Goal: Task Accomplishment & Management: Use online tool/utility

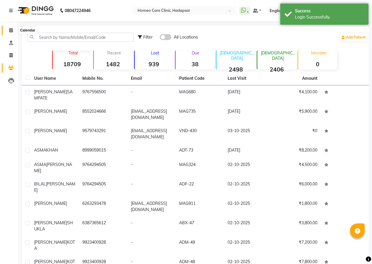
click at [10, 31] on icon at bounding box center [11, 30] width 4 height 4
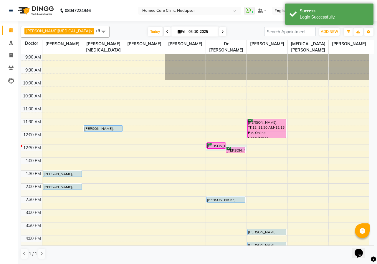
click at [213, 146] on div at bounding box center [226, 146] width 41 height 0
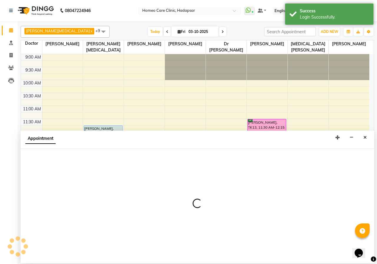
select select "66337"
select select "750"
select select "tentative"
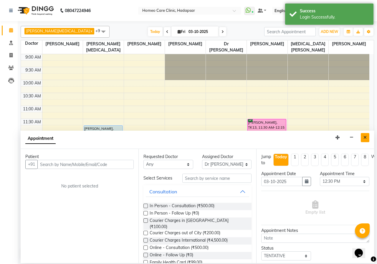
click at [367, 138] on button "Close" at bounding box center [365, 137] width 9 height 9
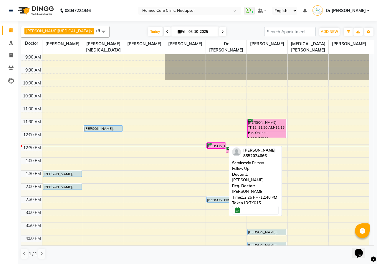
click at [216, 145] on div "[PERSON_NAME], TK15, 12:25 PM-12:40 PM, In Person - Follow Up" at bounding box center [216, 146] width 19 height 6
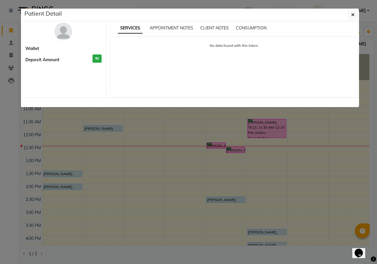
select select "6"
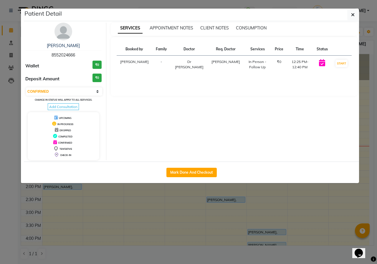
click at [65, 32] on img at bounding box center [63, 32] width 18 height 18
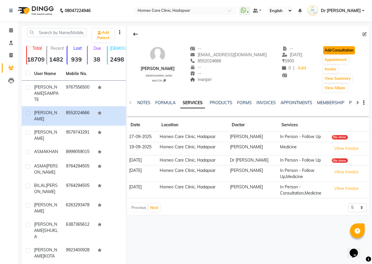
click at [342, 50] on button "Add Consultation" at bounding box center [339, 50] width 32 height 8
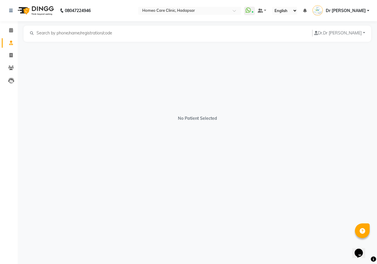
select select "[DEMOGRAPHIC_DATA]"
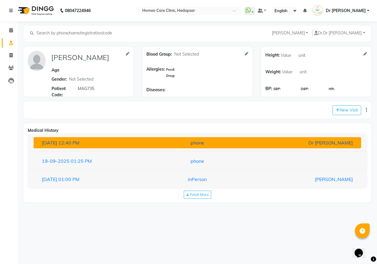
click at [328, 143] on div "Dr [PERSON_NAME]" at bounding box center [303, 142] width 107 height 7
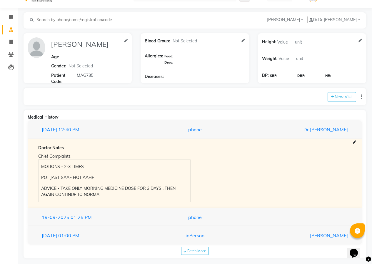
scroll to position [19, 0]
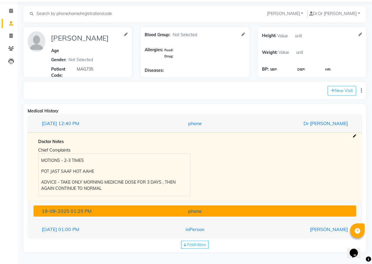
click at [202, 213] on div "phone" at bounding box center [194, 211] width 105 height 7
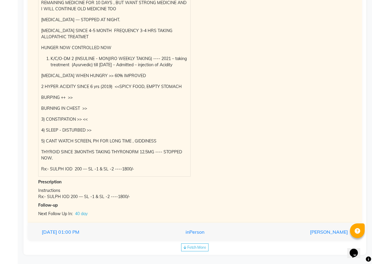
scroll to position [198, 0]
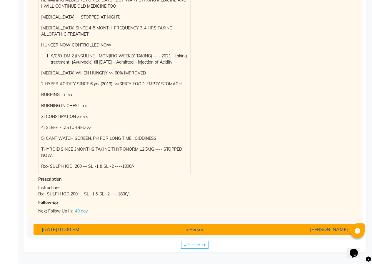
click at [208, 227] on div "inPerson" at bounding box center [194, 229] width 105 height 7
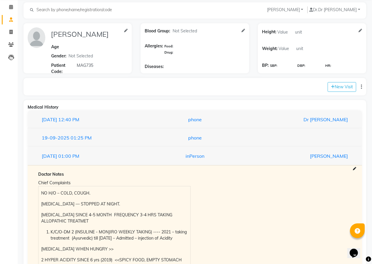
scroll to position [21, 0]
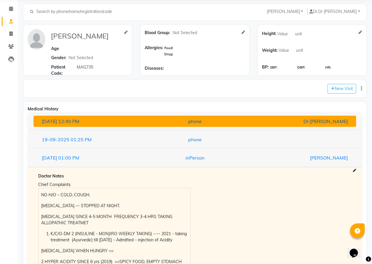
click at [200, 122] on div "phone" at bounding box center [194, 121] width 105 height 7
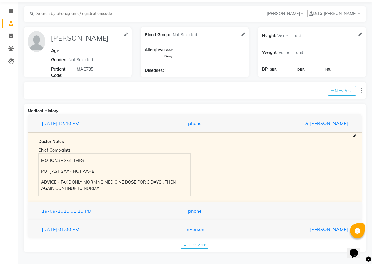
scroll to position [19, 0]
click at [193, 222] on div "[DATE] 01:00 PM inPerson [PERSON_NAME]" at bounding box center [195, 229] width 335 height 19
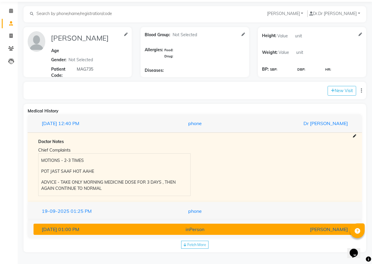
click at [194, 226] on div "inPerson" at bounding box center [194, 229] width 105 height 7
click at [194, 226] on div "[DATE] 01:00 PM inPerson [PERSON_NAME] Doctor Notes Chief Complaints NO H/O – C…" at bounding box center [195, 229] width 335 height 18
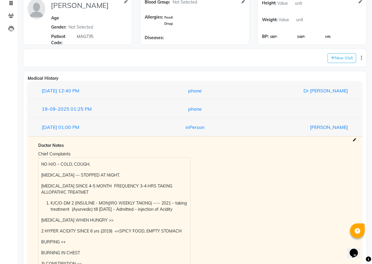
scroll to position [167, 0]
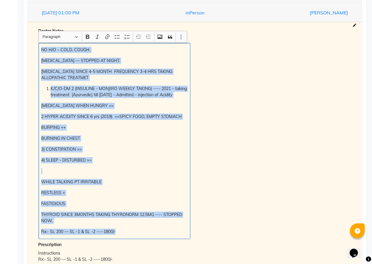
drag, startPoint x: 42, startPoint y: 48, endPoint x: 140, endPoint y: 230, distance: 207.3
click at [141, 233] on div "NO H/O – COLD, COUGH. [MEDICAL_DATA] — STOPPED AT NIGHT. [MEDICAL_DATA] SINCE 4…" at bounding box center [115, 141] width 152 height 196
copy div "NO H/O – COLD, COUGH. [MEDICAL_DATA] — STOPPED AT NIGHT. [MEDICAL_DATA] SINCE 4…"
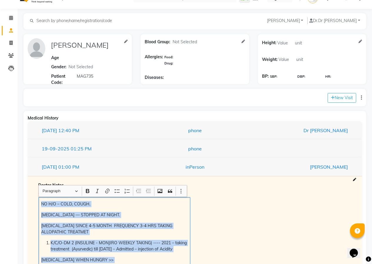
scroll to position [0, 0]
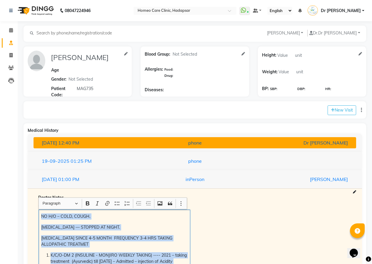
click at [215, 145] on div "phone" at bounding box center [194, 142] width 105 height 7
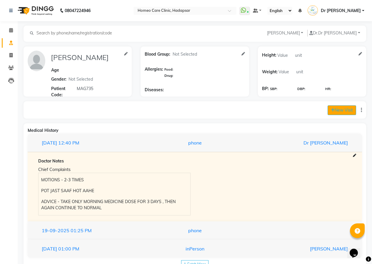
click at [336, 108] on button "New Visit" at bounding box center [342, 110] width 29 height 10
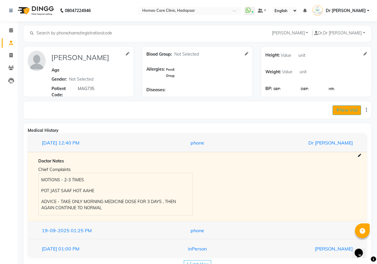
select select "750"
select select "inPerson"
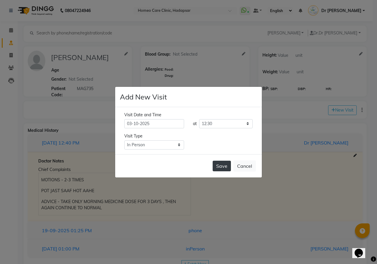
click at [226, 164] on button "Save" at bounding box center [222, 166] width 18 height 11
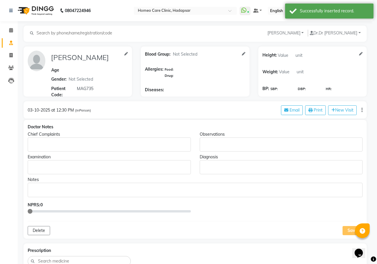
type input "[PERSON_NAME]"
select select "[DEMOGRAPHIC_DATA]"
type input "MAG735"
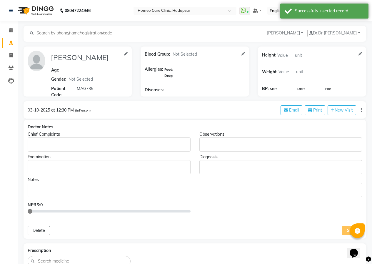
click at [91, 146] on p "Rich Text Editor, main" at bounding box center [108, 145] width 157 height 6
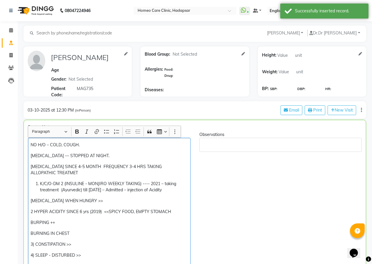
scroll to position [65, 0]
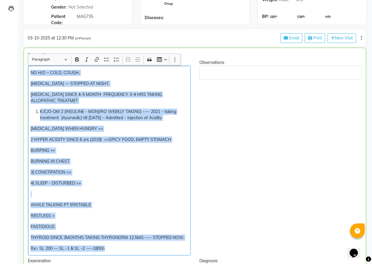
drag, startPoint x: 31, startPoint y: 78, endPoint x: 117, endPoint y: 258, distance: 198.8
click at [117, 258] on div "Doctor Notes Chief Complaints NO H/O – COLD, COUGH. [MEDICAL_DATA] — STOPPED AT…" at bounding box center [195, 195] width 343 height 295
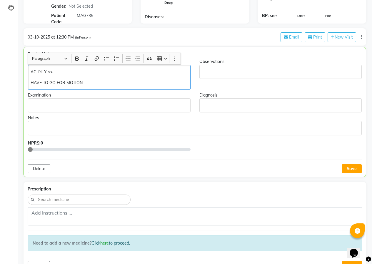
click at [62, 72] on p "ACIDITY >>" at bounding box center [109, 72] width 157 height 6
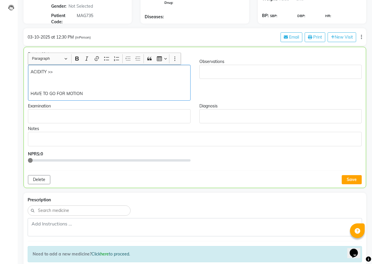
click at [55, 72] on p "ACIDITY >>" at bounding box center [109, 72] width 157 height 6
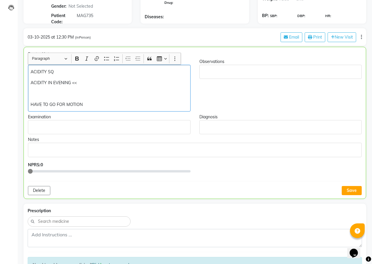
click at [30, 106] on div "ACIDITY SQ ACIDITY IN EVENING << HAVE TO GO FOR MOTION" at bounding box center [109, 88] width 163 height 47
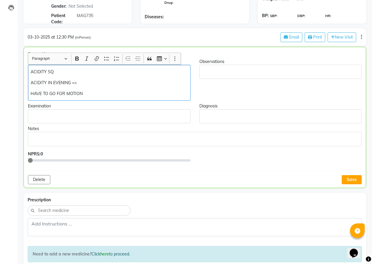
click at [91, 91] on p "HAVE TO GO FOR MOTION" at bounding box center [109, 94] width 157 height 6
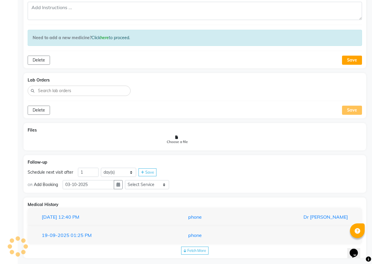
scroll to position [295, 0]
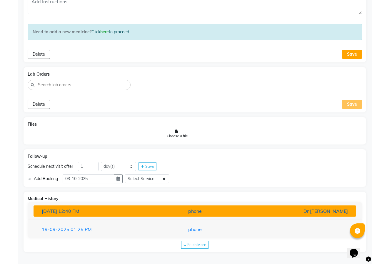
click at [228, 212] on div "phone" at bounding box center [194, 211] width 105 height 7
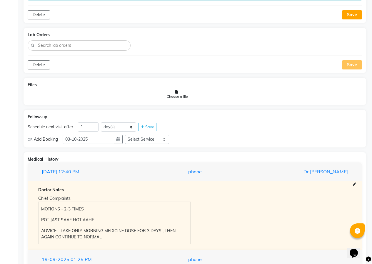
scroll to position [365, 0]
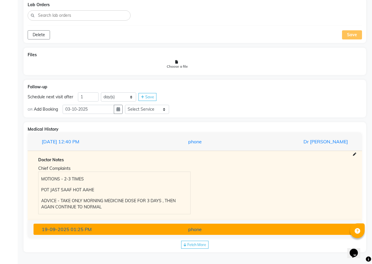
click at [200, 233] on div "phone" at bounding box center [194, 229] width 105 height 7
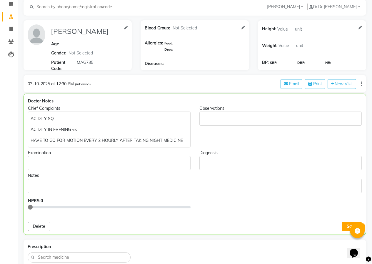
scroll to position [14, 0]
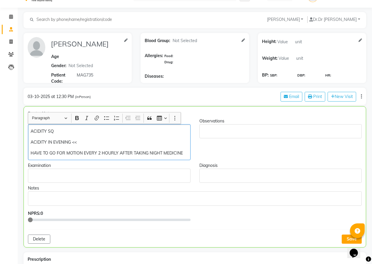
click at [183, 149] on div "ACIDITY SQ ACIDITY IN EVENING << HAVE TO GO FOR MOTION EVERY 2 HOURLY AFTER TAK…" at bounding box center [109, 142] width 163 height 36
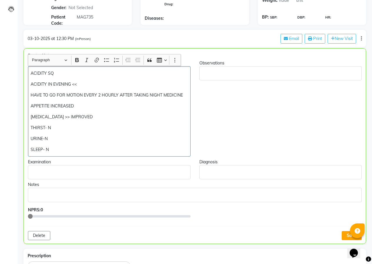
scroll to position [6, 0]
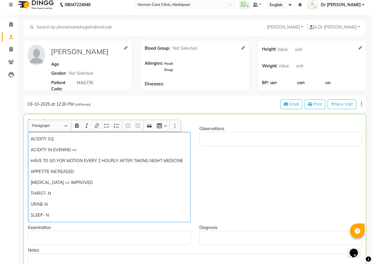
click at [93, 150] on p "ACIDITY IN EVENING <<" at bounding box center [109, 150] width 157 height 6
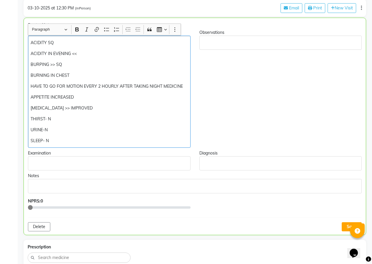
scroll to position [31, 0]
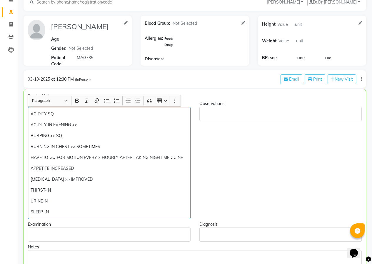
click at [75, 147] on p "BURNING IN CHEST >> SOMETIMES" at bounding box center [109, 147] width 157 height 6
click at [83, 170] on p "APPETITE INCREASED" at bounding box center [109, 168] width 157 height 6
click at [78, 213] on p "SLEEP- N" at bounding box center [109, 212] width 157 height 6
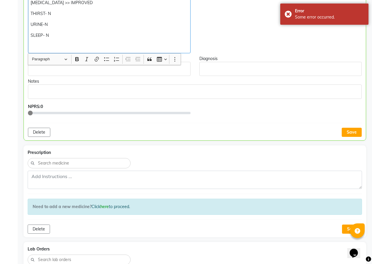
scroll to position [237, 0]
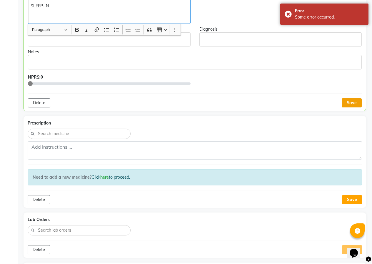
click at [353, 101] on button "Save" at bounding box center [352, 102] width 20 height 9
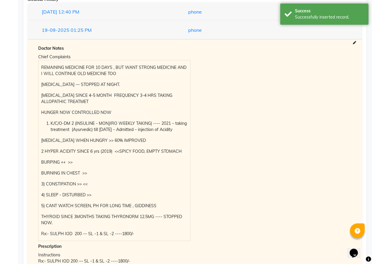
scroll to position [542, 0]
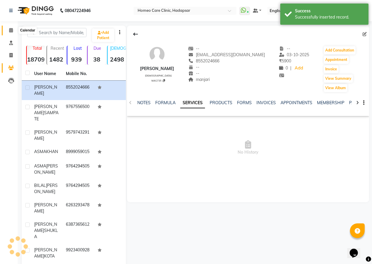
click at [13, 30] on icon at bounding box center [11, 30] width 4 height 4
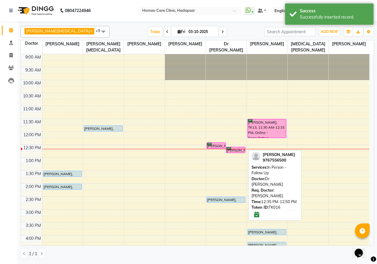
click at [235, 148] on div "[PERSON_NAME], TK16, 12:35 PM-12:50 PM, In Person - Follow Up" at bounding box center [235, 150] width 19 height 6
select select "6"
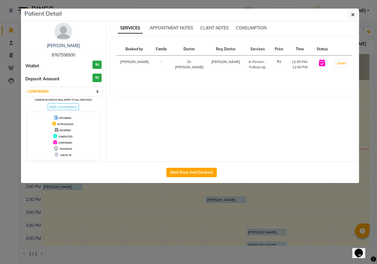
click at [64, 40] on img at bounding box center [63, 32] width 18 height 18
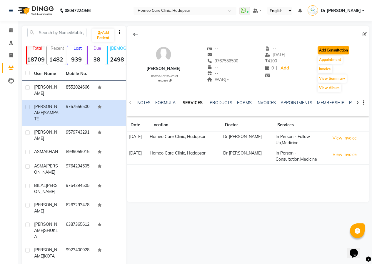
click at [339, 52] on button "Add Consultation" at bounding box center [334, 50] width 32 height 8
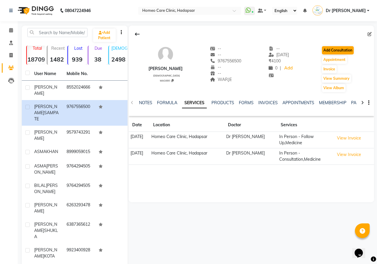
select select "[DEMOGRAPHIC_DATA]"
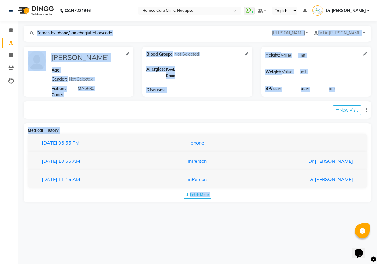
click at [282, 218] on div "08047224946 Select Location × Homeo Care Clinic, Hadapsar WhatsApp Status ✕ Sta…" at bounding box center [188, 132] width 377 height 264
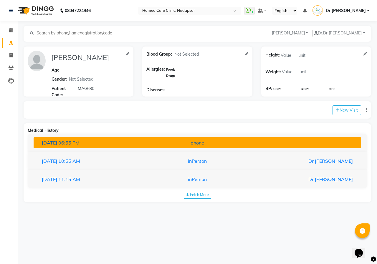
click at [206, 145] on div "phone" at bounding box center [197, 142] width 107 height 7
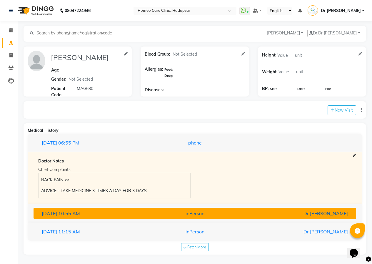
click at [209, 217] on div "inPerson" at bounding box center [194, 213] width 105 height 7
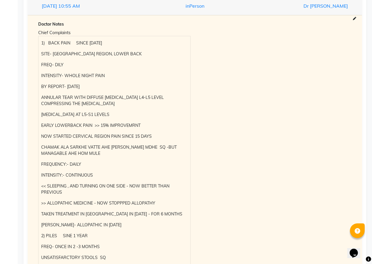
scroll to position [177, 0]
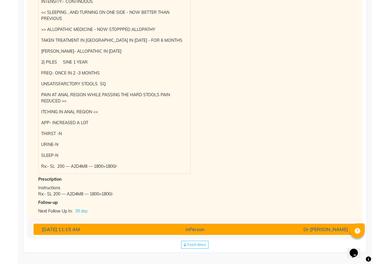
click at [238, 229] on div "inPerson" at bounding box center [194, 229] width 105 height 7
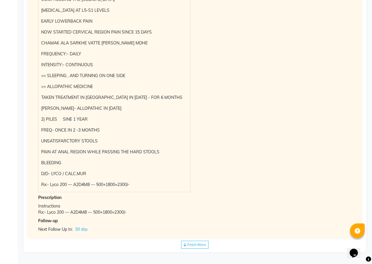
scroll to position [278, 0]
click at [208, 242] on div "Fetch More" at bounding box center [194, 245] width 27 height 8
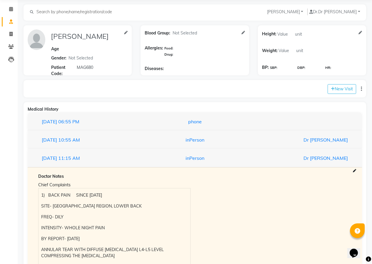
scroll to position [0, 0]
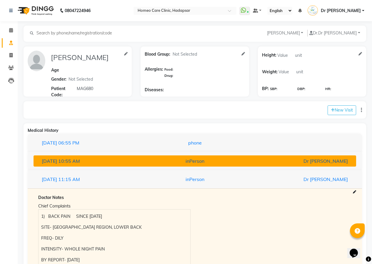
click at [207, 165] on button "[DATE] 10:55 AM inPerson Dr [PERSON_NAME]" at bounding box center [195, 160] width 323 height 11
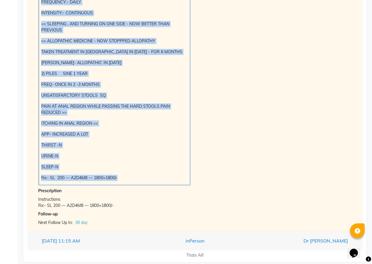
scroll to position [327, 0]
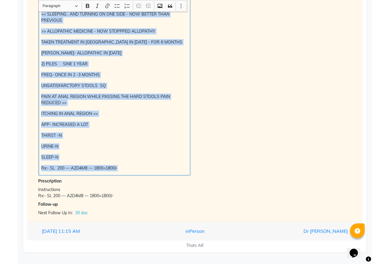
drag, startPoint x: 42, startPoint y: 78, endPoint x: 150, endPoint y: 255, distance: 206.9
copy div "1) BACK PAIN SINCE [DATE] SITE- CERVICAL REGION, LOWER BACK FREQ- DILY INTENSIT…"
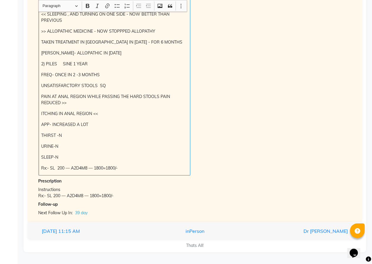
click at [211, 176] on div "Doctor Notes Chief Complaints 1) BACK PAIN SINCE [DATE] SITE- [GEOGRAPHIC_DATA]…" at bounding box center [195, 32] width 323 height 367
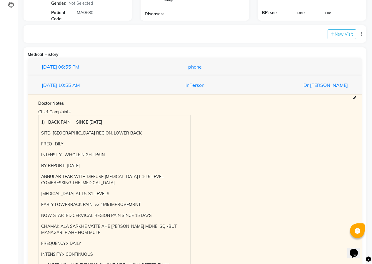
scroll to position [0, 0]
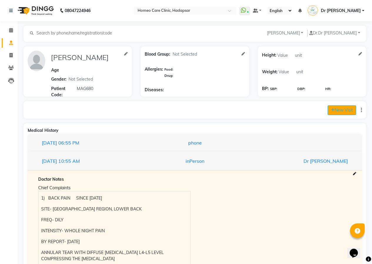
click at [339, 107] on button "New Visit" at bounding box center [342, 110] width 29 height 10
select select "760"
select select "inPerson"
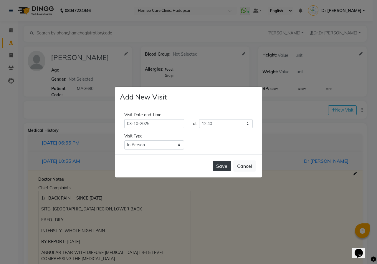
click at [221, 165] on button "Save" at bounding box center [222, 166] width 18 height 11
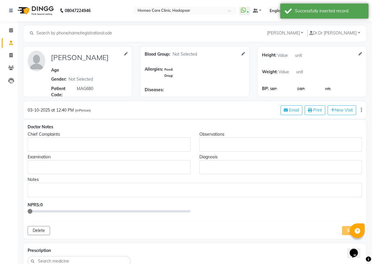
type input "[PERSON_NAME]"
select select "[DEMOGRAPHIC_DATA]"
type input "MAG680"
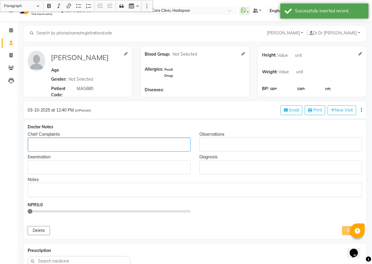
click at [59, 144] on p "Rich Text Editor, main" at bounding box center [108, 145] width 157 height 6
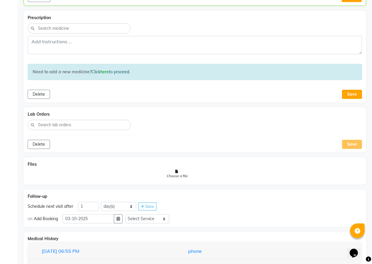
scroll to position [558, 0]
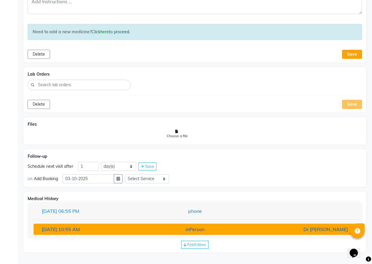
click at [214, 225] on button "[DATE] 10:55 AM inPerson Dr [PERSON_NAME]" at bounding box center [195, 229] width 323 height 11
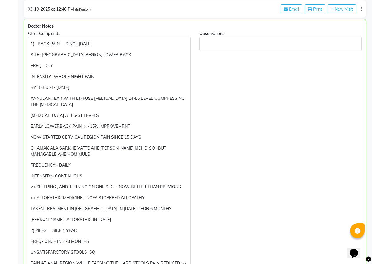
scroll to position [87, 0]
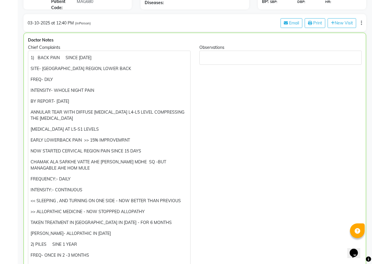
click at [116, 57] on p "1) BACK PAIN SINCE [DATE]" at bounding box center [109, 58] width 157 height 6
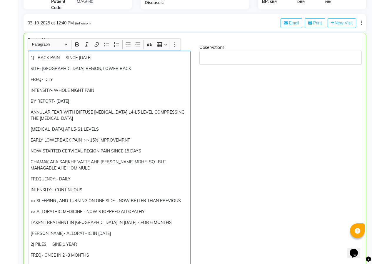
drag, startPoint x: 32, startPoint y: 109, endPoint x: 155, endPoint y: 149, distance: 129.8
click at [155, 149] on div "1) BACK PAIN SINCE [DATE] SITE- CERVICAL REGION, LOWER BACK FREQ- DILY INTENSIT…" at bounding box center [109, 200] width 163 height 299
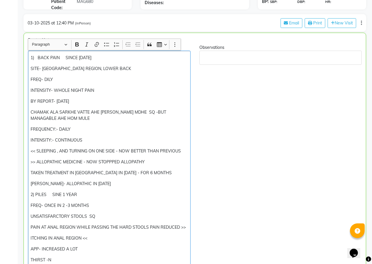
click at [94, 120] on p "CHAMAK ALA SARKHE VATTE AHE [PERSON_NAME] MDHE SQ -BUT MANAGABLE AHE HOM MULE" at bounding box center [109, 115] width 157 height 12
click at [79, 130] on p "FREQUENCY:- DAILY" at bounding box center [109, 129] width 157 height 6
drag, startPoint x: 69, startPoint y: 103, endPoint x: 31, endPoint y: 102, distance: 38.3
click at [31, 102] on p "BY REPORT- [DATE]" at bounding box center [109, 101] width 157 height 6
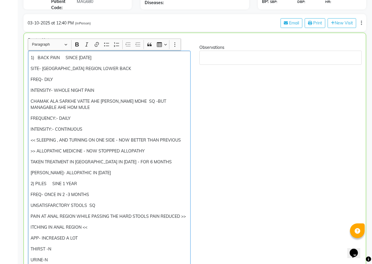
click at [96, 128] on p "INTENSITY:- CONTINUOUS" at bounding box center [109, 129] width 157 height 6
click at [186, 139] on p "<< SLEEPING , AND TURNING ON ONE SIDE - NOW BETTER THAN PREVIOUS" at bounding box center [109, 140] width 157 height 6
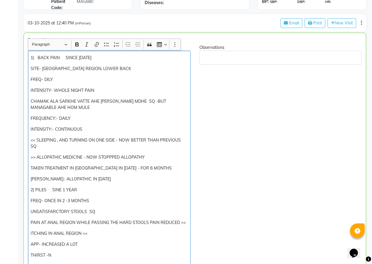
click at [163, 157] on p ">> ALLOPATHIC MEDICINE - NOW STOPPPED ALLOPATHY" at bounding box center [109, 157] width 157 height 6
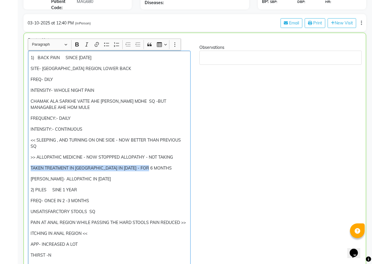
drag, startPoint x: 160, startPoint y: 167, endPoint x: 14, endPoint y: 166, distance: 146.0
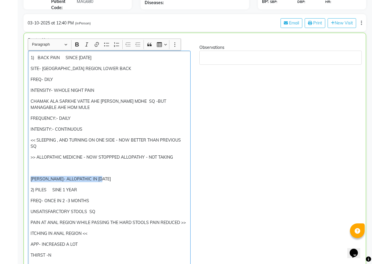
drag, startPoint x: 107, startPoint y: 180, endPoint x: 24, endPoint y: 174, distance: 83.0
click at [24, 174] on div "Chief Complaints 1) BACK PAIN SINCE [DATE] SITE- [GEOGRAPHIC_DATA] REGION, LOWE…" at bounding box center [110, 169] width 172 height 250
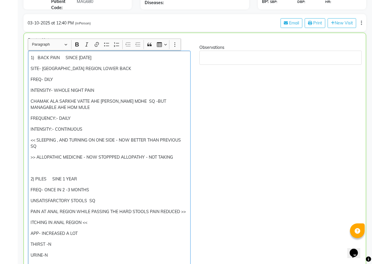
drag, startPoint x: 106, startPoint y: 89, endPoint x: 110, endPoint y: 90, distance: 4.0
click at [106, 89] on p "INTENSITY- WHOLE NIGHT PAIN" at bounding box center [109, 90] width 157 height 6
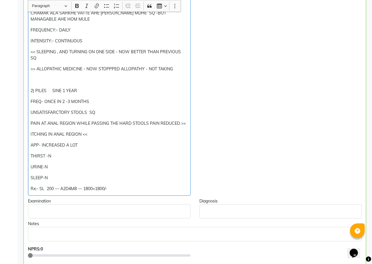
drag, startPoint x: 178, startPoint y: 67, endPoint x: 144, endPoint y: 72, distance: 34.7
click at [144, 72] on p ">> ALLOPATHIC MEDICINE - NOW STOPPPED ALLOPATHY - NOT TAKING" at bounding box center [109, 69] width 157 height 6
click at [117, 103] on p "FREQ- ONCE IN 2 -3 MONTHS" at bounding box center [109, 102] width 157 height 6
drag, startPoint x: 80, startPoint y: 146, endPoint x: 42, endPoint y: 145, distance: 38.3
click at [42, 145] on p "APP- INCREASED A LOT" at bounding box center [109, 145] width 157 height 6
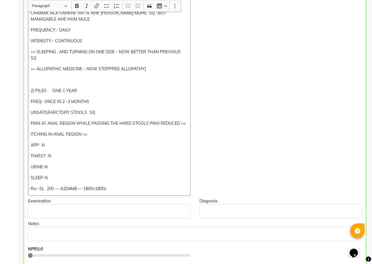
click at [64, 166] on p "URINE-N" at bounding box center [109, 167] width 157 height 6
click at [137, 165] on p "URINE-N" at bounding box center [109, 167] width 157 height 6
click at [155, 187] on p "Rx:- SL 200 — A2D4M8 — 1800=1800/-" at bounding box center [109, 189] width 157 height 6
click at [44, 188] on p "Rx:- SL 200 — A2D4M8 — 1800=1800/-" at bounding box center [109, 189] width 157 height 6
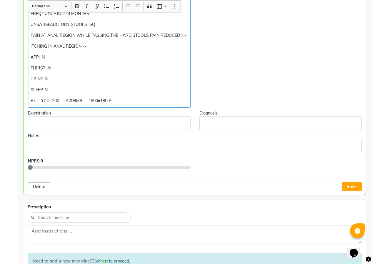
scroll to position [264, 0]
drag, startPoint x: 96, startPoint y: 100, endPoint x: 88, endPoint y: 101, distance: 8.3
click at [88, 101] on p "Rx:- LYCO 200 — A2D4M8 — 1800=1800/-" at bounding box center [109, 100] width 157 height 6
click at [87, 101] on p "Rx:- LYCO 200 — A2D4M8 —=1800/-" at bounding box center [109, 100] width 157 height 6
click at [357, 186] on button "Save" at bounding box center [352, 186] width 20 height 9
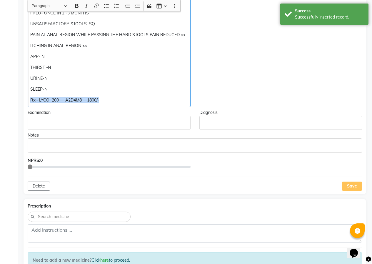
drag, startPoint x: 30, startPoint y: 93, endPoint x: 105, endPoint y: 92, distance: 75.7
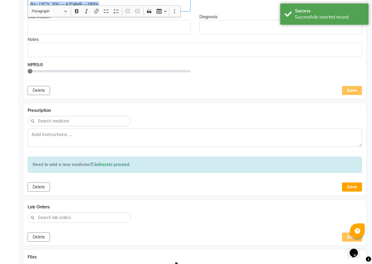
scroll to position [381, 0]
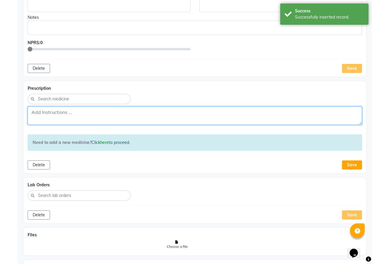
click at [60, 111] on textarea at bounding box center [195, 116] width 335 height 18
paste textarea "Rx:- LYCO 200 — A2D4M8 —1800/-"
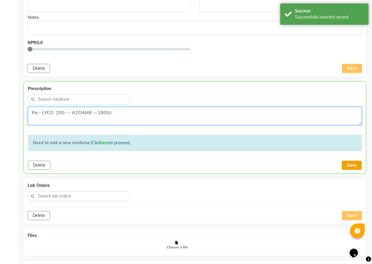
type textarea "Rx:- LYCO 200 — A2D4M8 —1800/-"
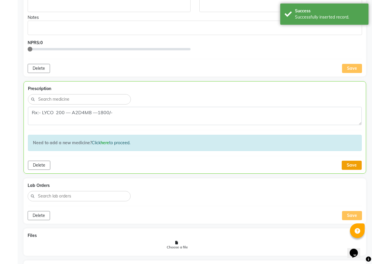
click at [345, 161] on button "Save" at bounding box center [352, 165] width 20 height 9
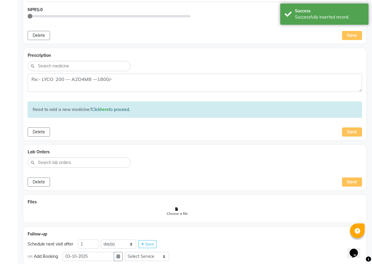
scroll to position [470, 0]
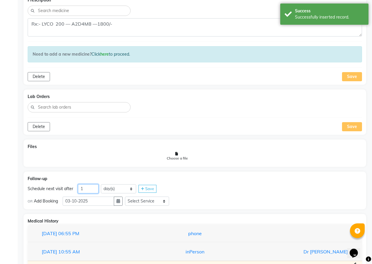
click at [92, 184] on input "1" at bounding box center [88, 188] width 21 height 9
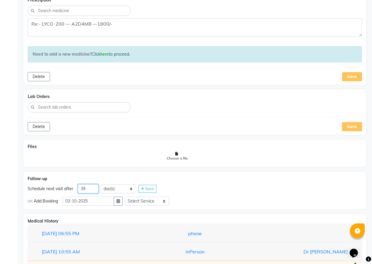
type input "39"
click at [141, 187] on icon at bounding box center [142, 189] width 3 height 4
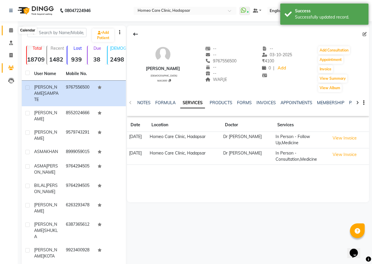
click at [13, 31] on icon at bounding box center [11, 30] width 4 height 4
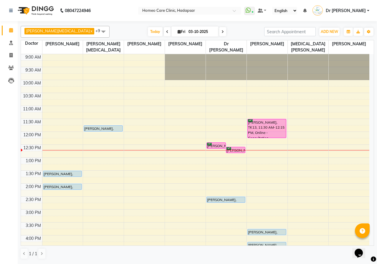
click at [56, 30] on span "[PERSON_NAME][MEDICAL_DATA] x" at bounding box center [59, 32] width 71 height 8
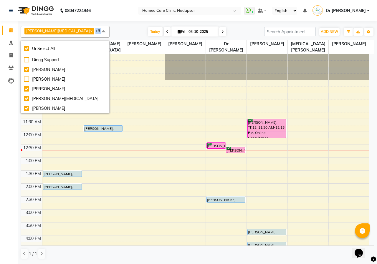
drag, startPoint x: 57, startPoint y: 30, endPoint x: 71, endPoint y: 79, distance: 50.6
click at [71, 79] on div "[PERSON_NAME][MEDICAL_DATA] x Dr [PERSON_NAME] x Dr [PERSON_NAME] x [PERSON_NAM…" at bounding box center [197, 143] width 353 height 238
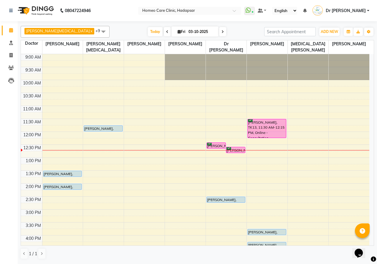
click at [109, 69] on td at bounding box center [205, 70] width 327 height 6
click at [97, 31] on span at bounding box center [103, 31] width 12 height 11
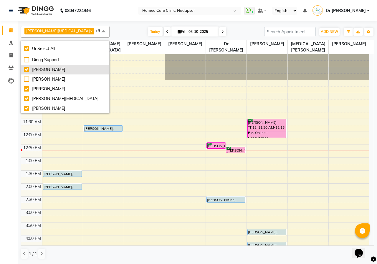
click at [27, 69] on div "[PERSON_NAME]" at bounding box center [65, 70] width 82 height 6
checkbox input "false"
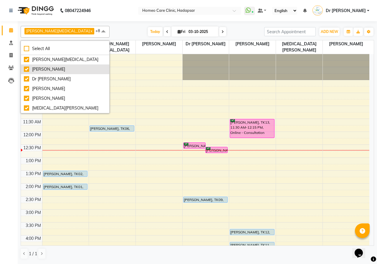
scroll to position [59, 0]
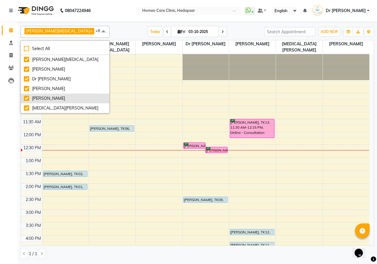
click at [27, 96] on div "[PERSON_NAME]" at bounding box center [65, 98] width 82 height 6
checkbox input "false"
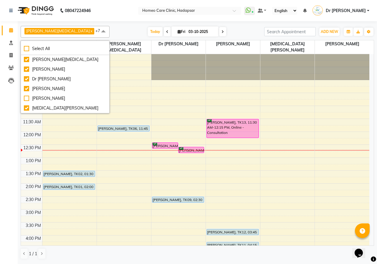
click at [86, 87] on div "9:00 AM 9:30 AM 10:00 AM 10:30 AM 11:00 AM 11:30 AM 12:00 PM 12:30 PM 1:00 PM 1…" at bounding box center [195, 235] width 348 height 362
select select "65961"
select select "tentative"
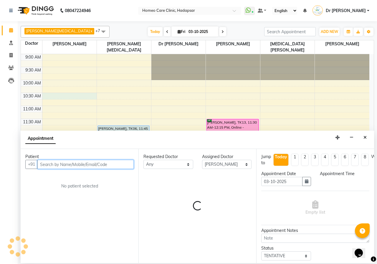
select select "630"
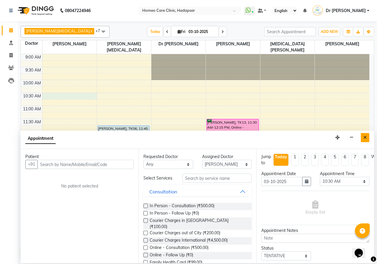
click at [365, 137] on icon "Close" at bounding box center [364, 137] width 3 height 4
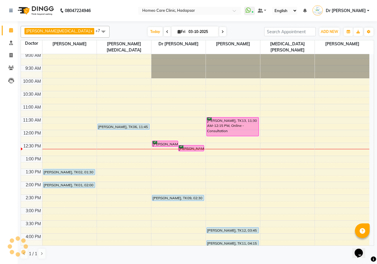
scroll to position [0, 0]
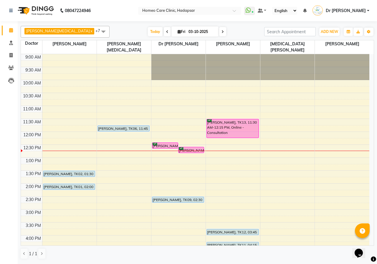
click at [97, 31] on span at bounding box center [103, 31] width 12 height 11
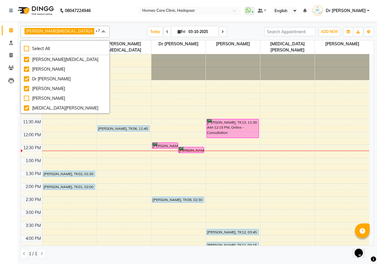
scroll to position [64, 0]
click at [114, 85] on div "9:00 AM 9:30 AM 10:00 AM 10:30 AM 11:00 AM 11:30 AM 12:00 PM 12:30 PM 1:00 PM 1…" at bounding box center [195, 235] width 348 height 362
select select "65966"
select select "615"
select select "tentative"
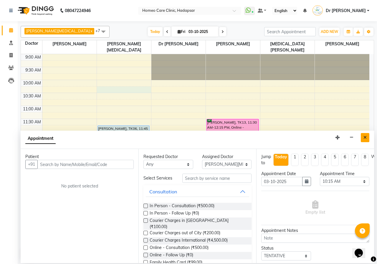
click at [366, 137] on icon "Close" at bounding box center [364, 137] width 3 height 4
